Goal: Check status: Check status

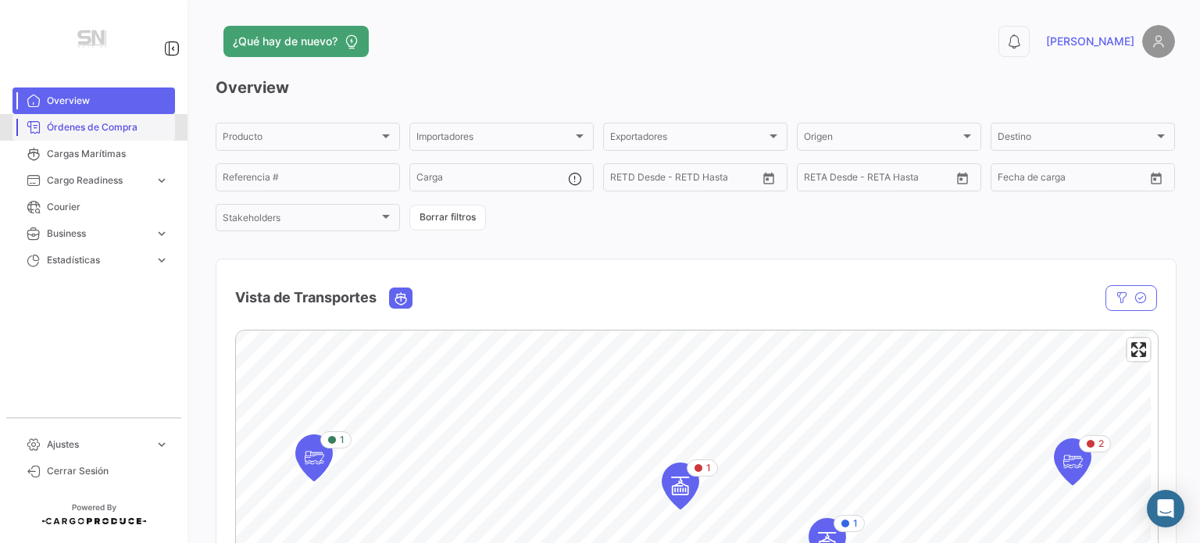
click at [97, 120] on span "Órdenes de Compra" at bounding box center [108, 127] width 122 height 14
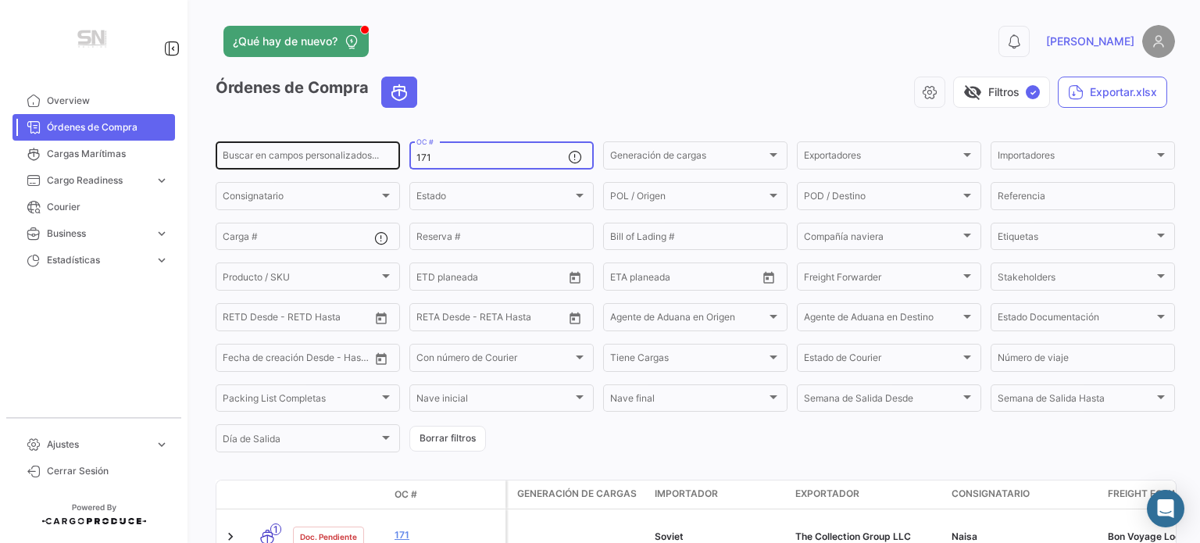
drag, startPoint x: 481, startPoint y: 155, endPoint x: 398, endPoint y: 155, distance: 83.6
click at [0, 0] on div "Buscar en campos personalizados... 171 OC # Generación de cargas Generación de …" at bounding box center [0, 0] width 0 height 0
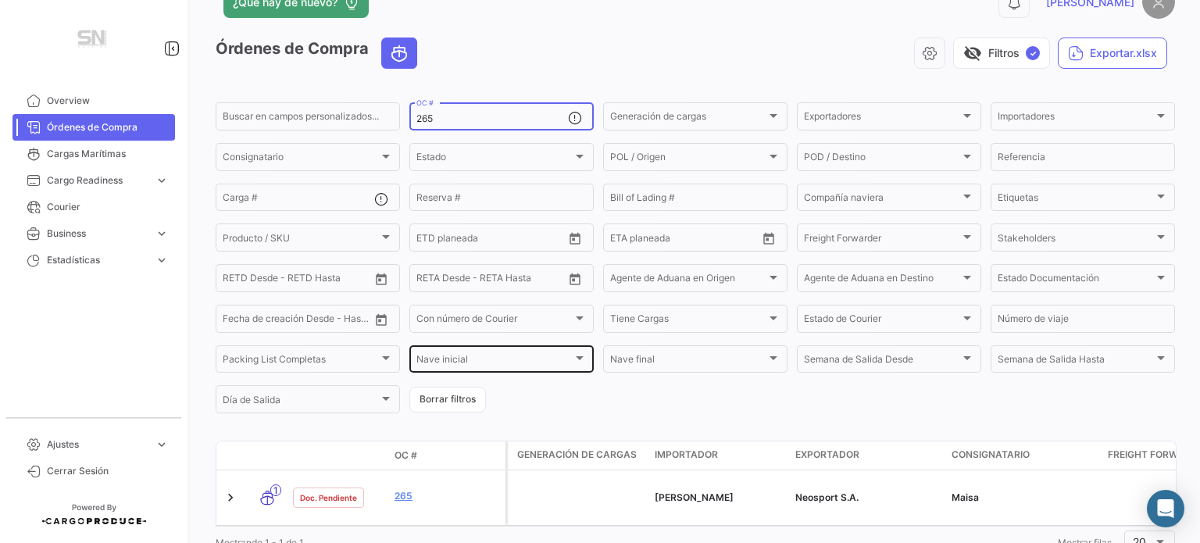
scroll to position [105, 0]
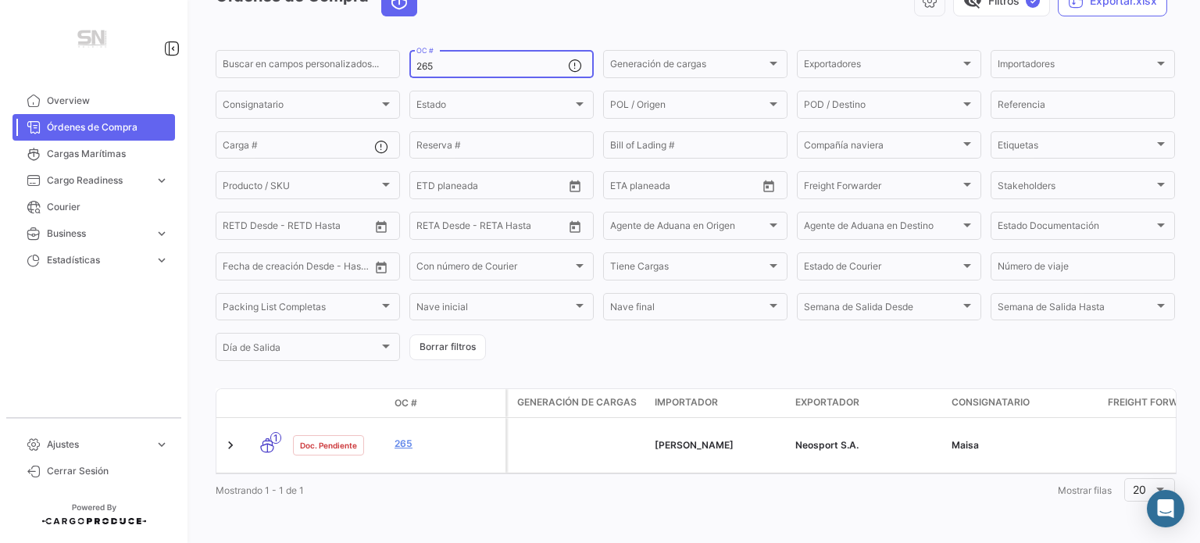
type input "265"
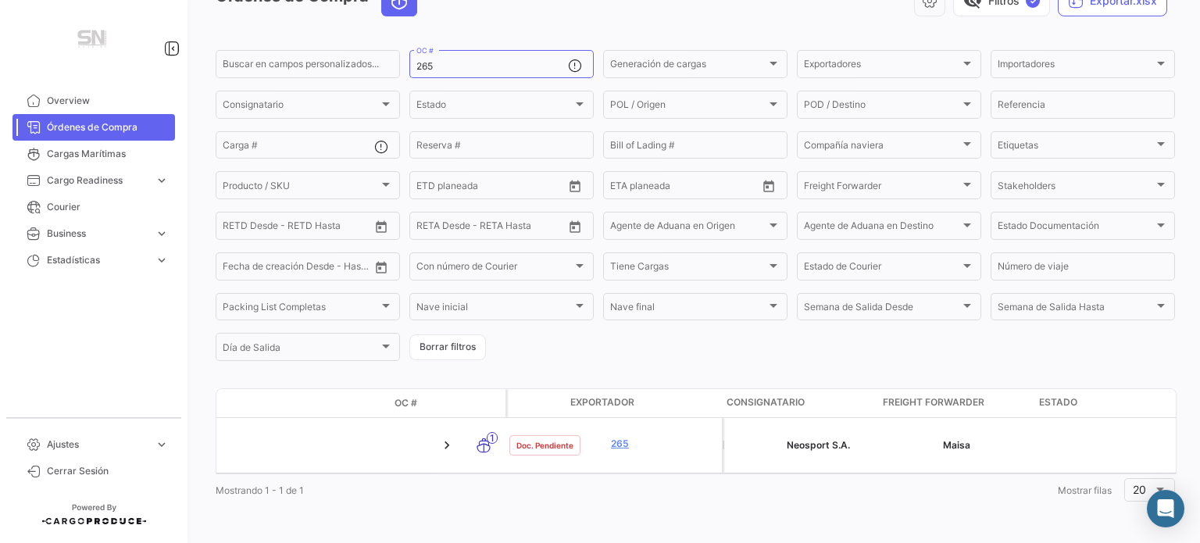
scroll to position [0, 0]
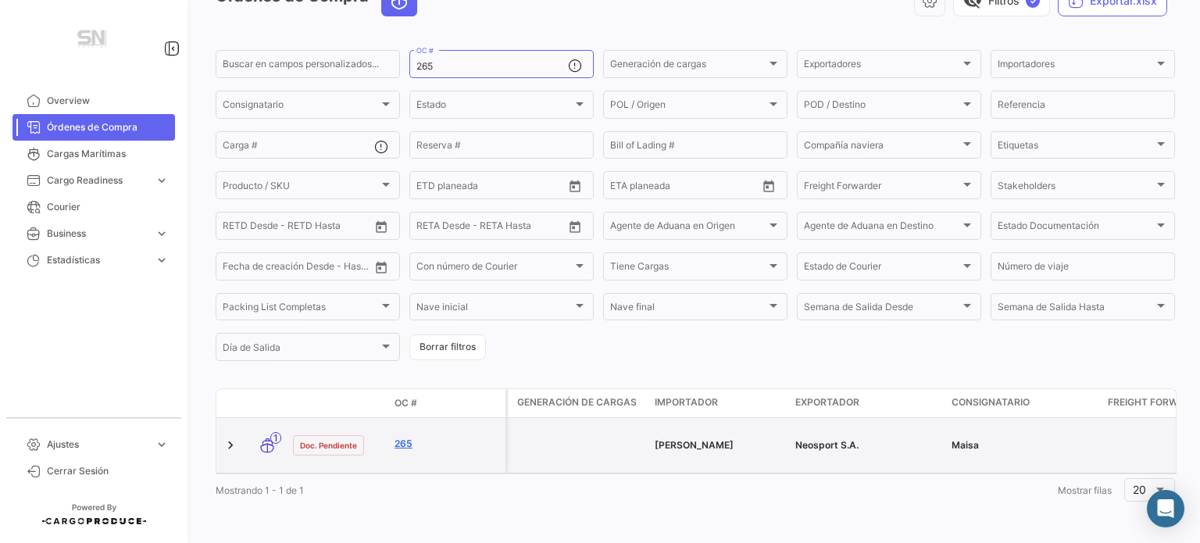
click at [409, 437] on link "265" at bounding box center [447, 444] width 105 height 14
